Goal: Task Accomplishment & Management: Complete application form

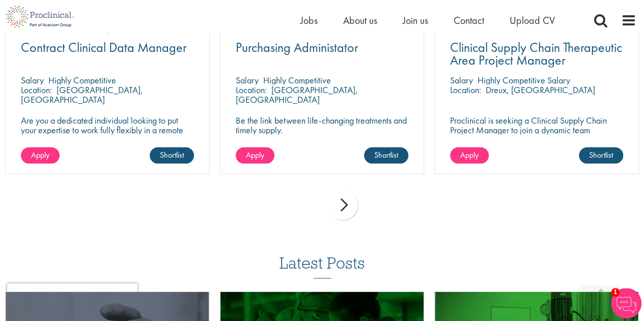
scroll to position [932, 0]
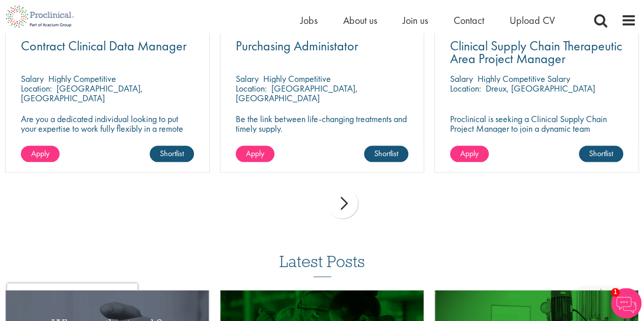
click at [343, 198] on div "next" at bounding box center [342, 203] width 31 height 31
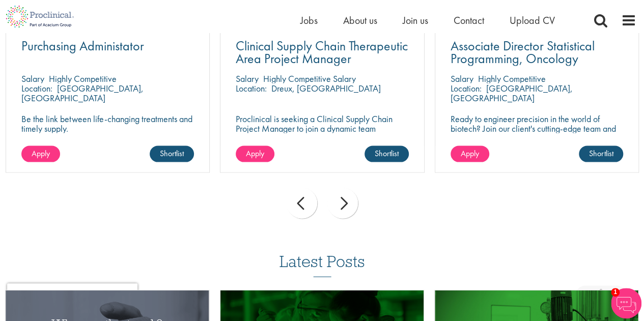
click at [343, 198] on div "next" at bounding box center [342, 203] width 31 height 31
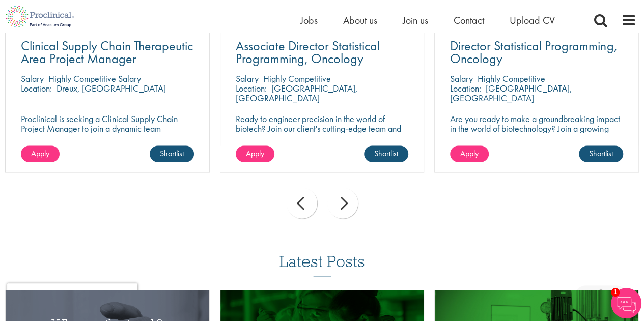
click at [343, 198] on div "next" at bounding box center [342, 203] width 31 height 31
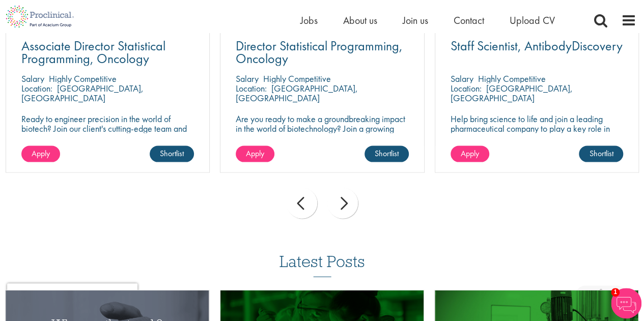
click at [343, 198] on div "next" at bounding box center [342, 203] width 31 height 31
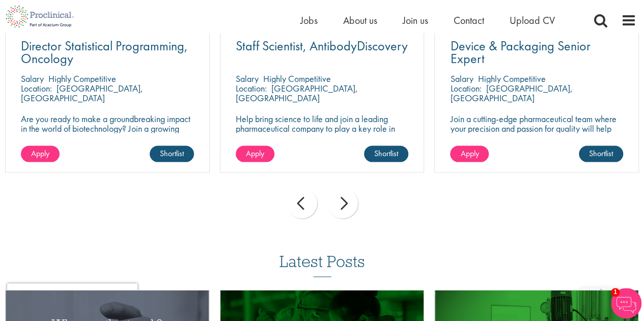
click at [343, 198] on div "next" at bounding box center [342, 203] width 31 height 31
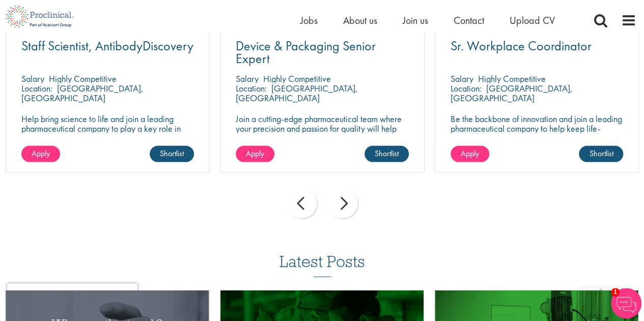
click at [343, 198] on div "next" at bounding box center [342, 203] width 31 height 31
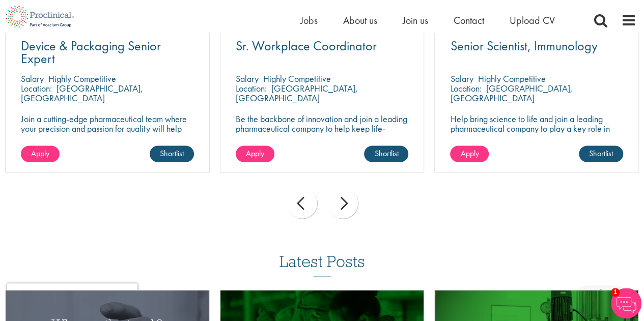
click at [343, 198] on div "next" at bounding box center [342, 203] width 31 height 31
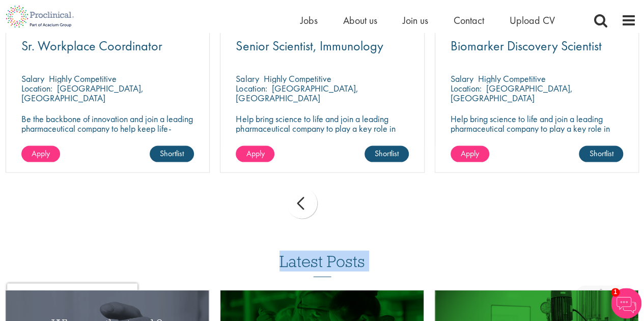
click at [343, 198] on div "prev next" at bounding box center [322, 205] width 644 height 44
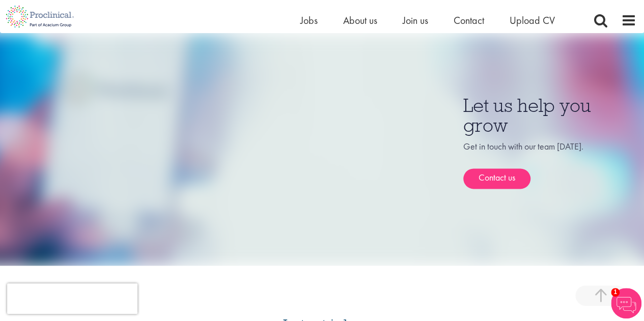
scroll to position [566, 0]
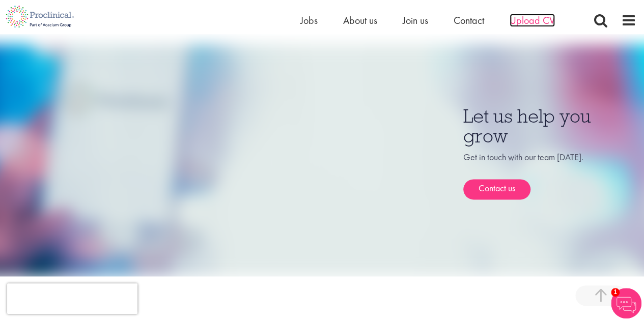
click at [529, 18] on span "Upload CV" at bounding box center [531, 20] width 45 height 13
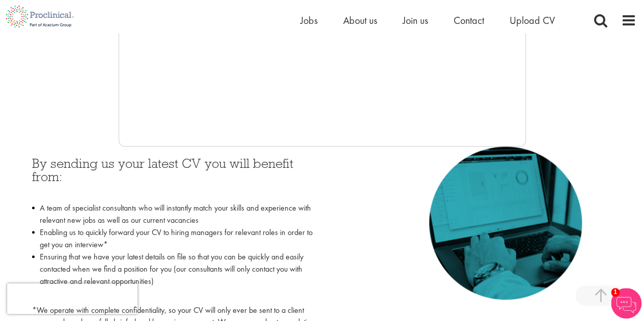
scroll to position [368, 0]
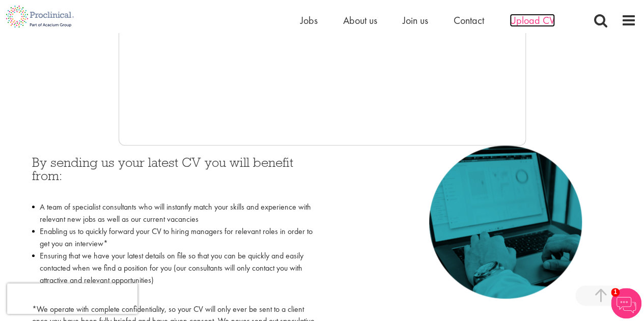
click at [536, 14] on span "Upload CV" at bounding box center [531, 20] width 45 height 13
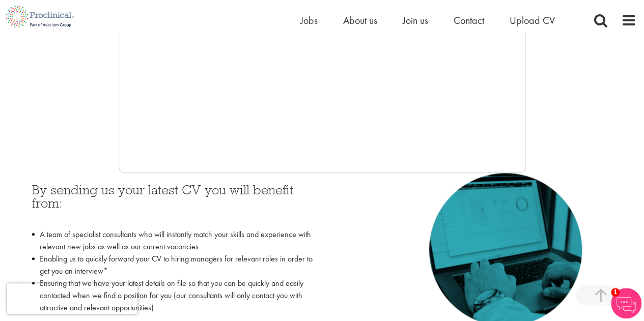
scroll to position [341, 0]
click at [395, 22] on ul "Home Jobs About us Join us Contact Upload CV" at bounding box center [440, 20] width 280 height 15
